Goal: Information Seeking & Learning: Learn about a topic

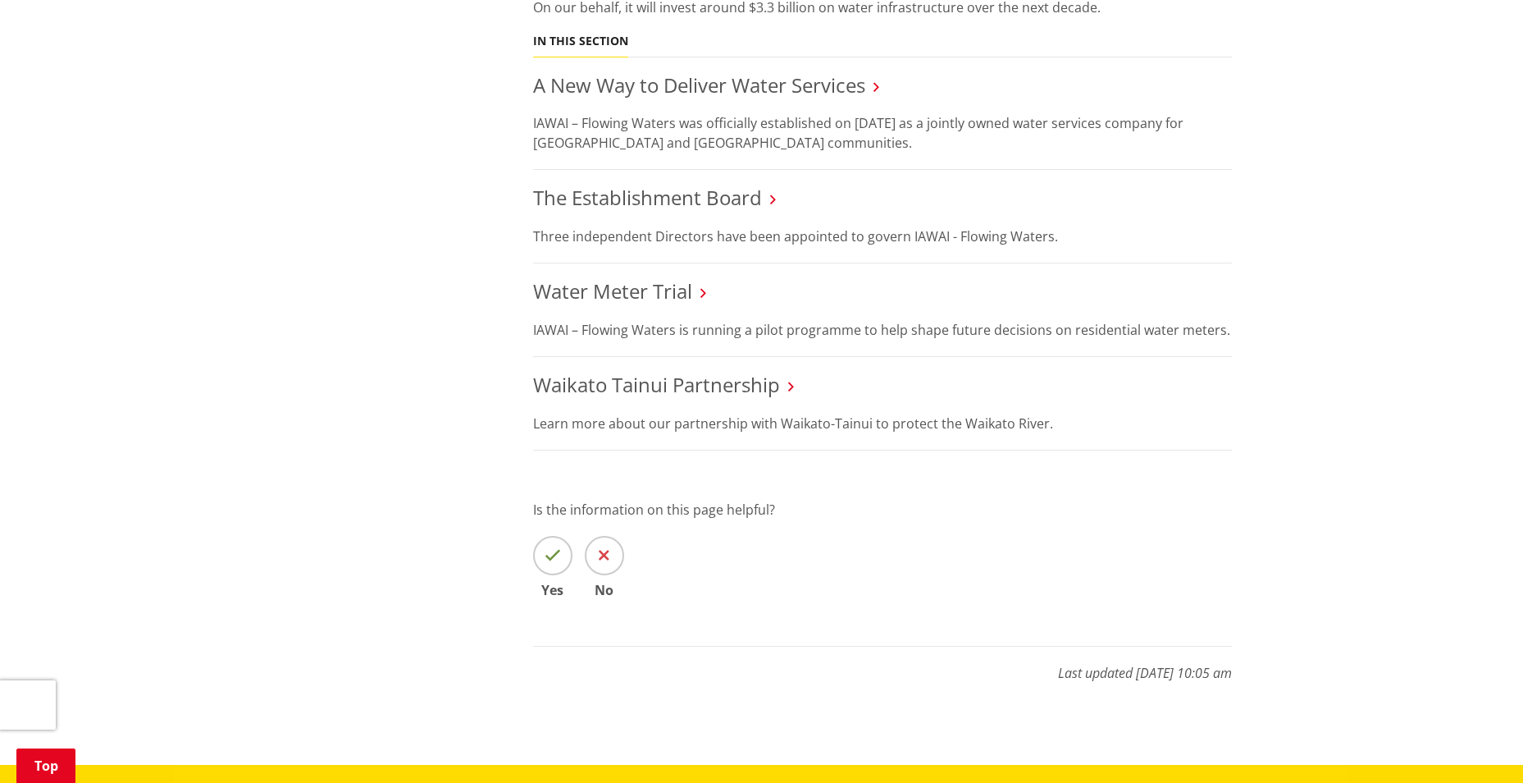
scroll to position [738, 0]
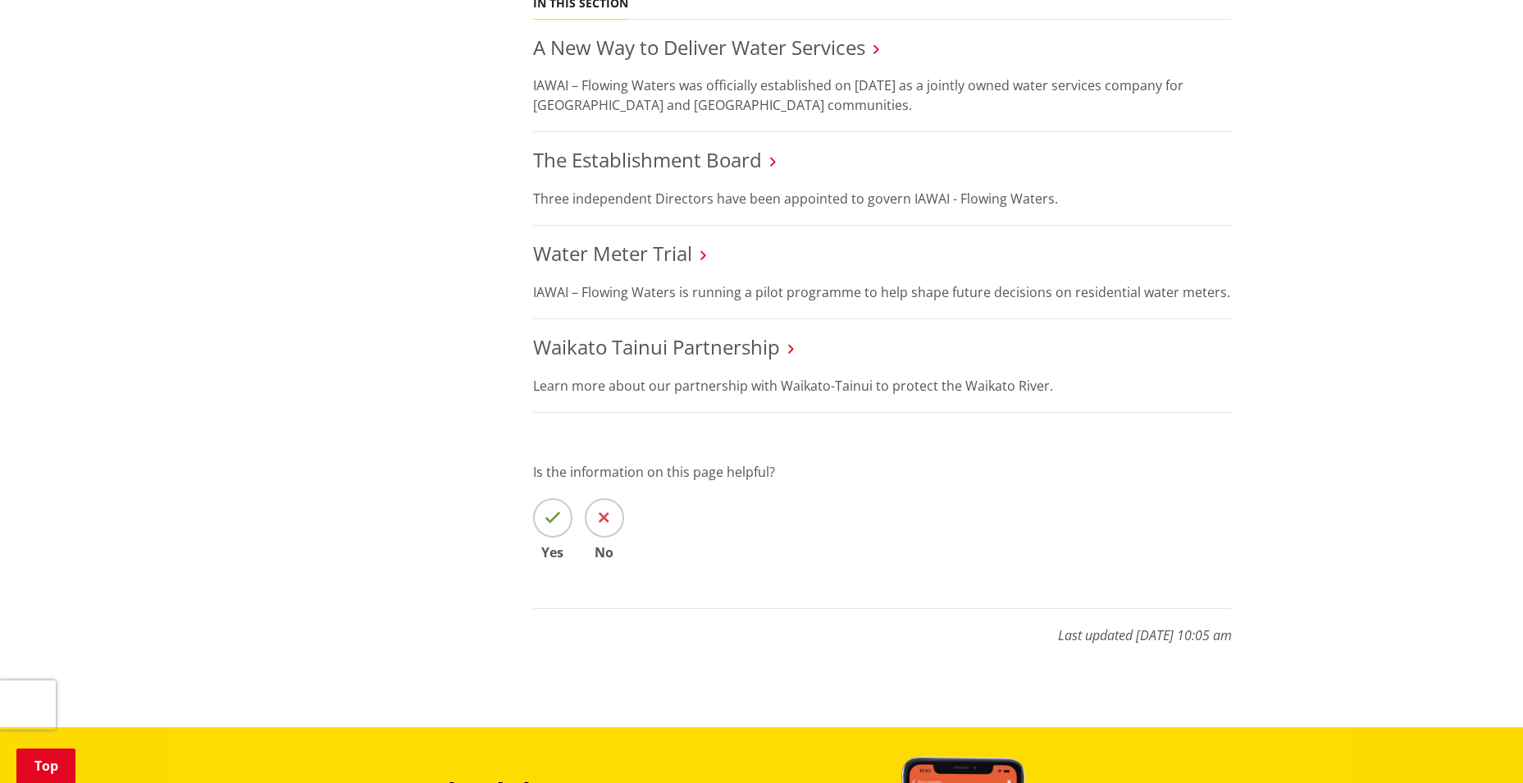
click at [655, 345] on link "Waikato Tainui Partnership" at bounding box center [656, 346] width 247 height 27
